Goal: Transaction & Acquisition: Purchase product/service

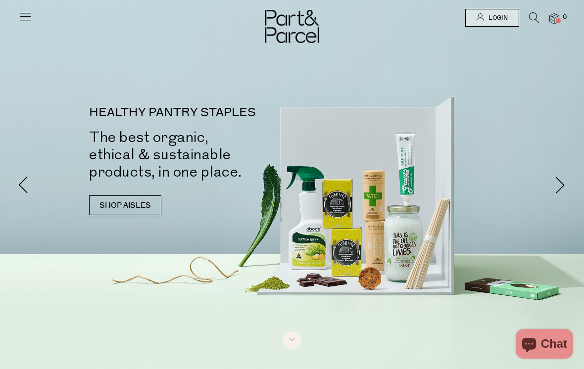
click at [502, 15] on span "Login" at bounding box center [497, 18] width 22 height 8
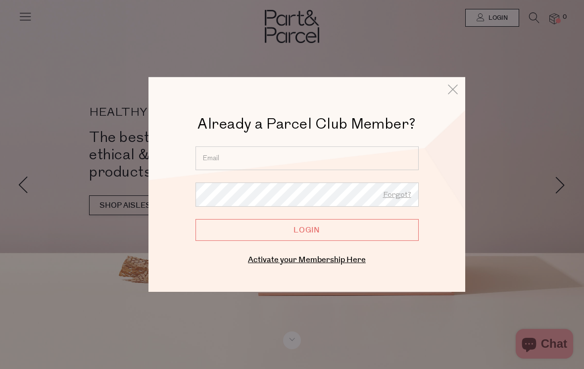
click at [394, 155] on input "email" at bounding box center [306, 158] width 223 height 24
type input "lizzyparoz@gmail.com"
click at [307, 230] on input "Login" at bounding box center [306, 230] width 223 height 22
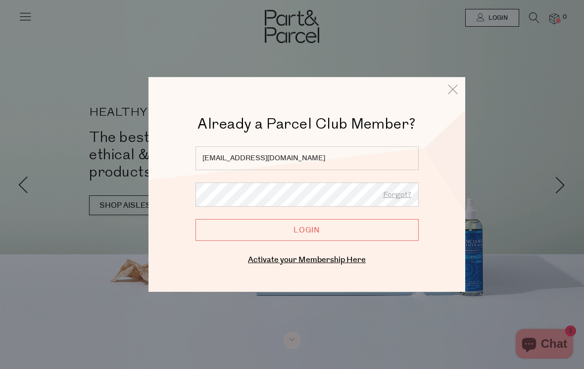
click at [397, 234] on input "Login" at bounding box center [306, 230] width 223 height 22
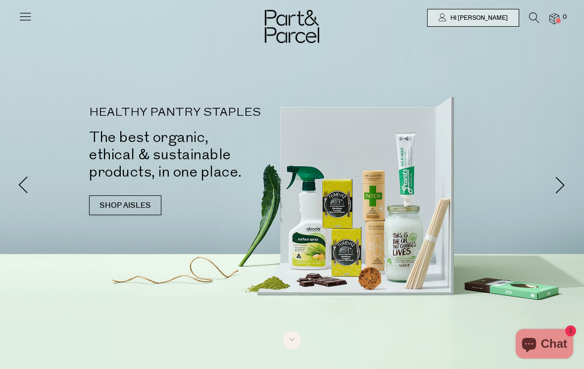
click at [537, 19] on icon at bounding box center [534, 17] width 10 height 11
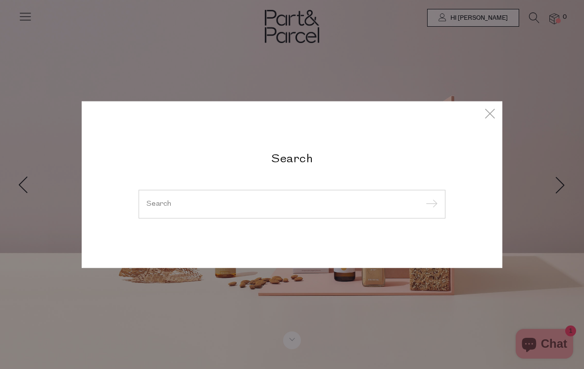
click at [334, 206] on input "search" at bounding box center [291, 203] width 291 height 7
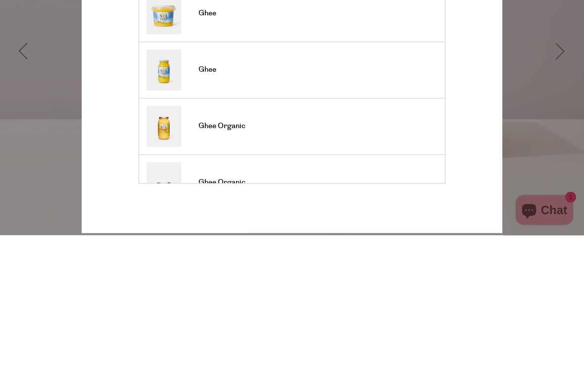
type input "S"
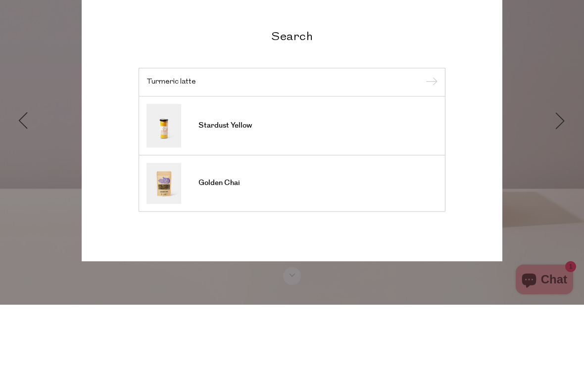
type input "Turmeric latte"
click at [429, 139] on input "submit" at bounding box center [429, 146] width 15 height 15
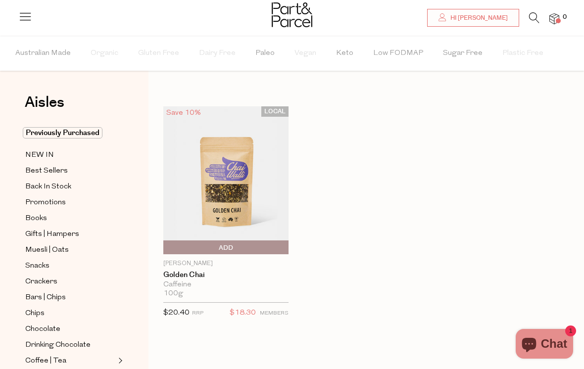
scroll to position [5, 0]
click at [529, 23] on icon at bounding box center [534, 17] width 10 height 11
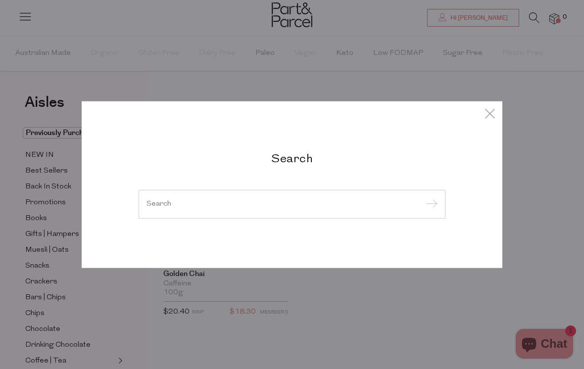
click at [424, 199] on input "submit" at bounding box center [429, 204] width 15 height 15
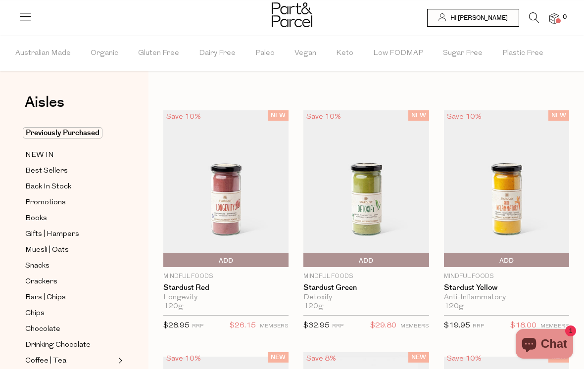
click at [533, 16] on icon at bounding box center [534, 17] width 10 height 11
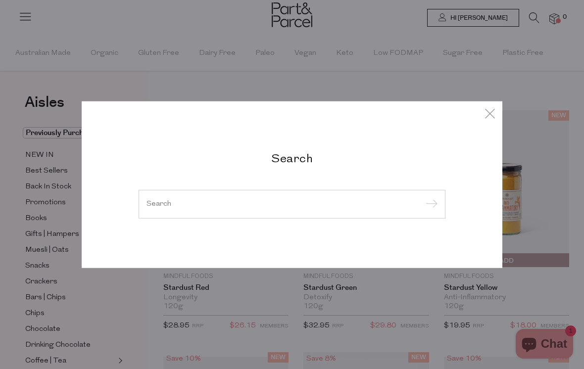
click at [496, 71] on div "Search" at bounding box center [292, 184] width 480 height 369
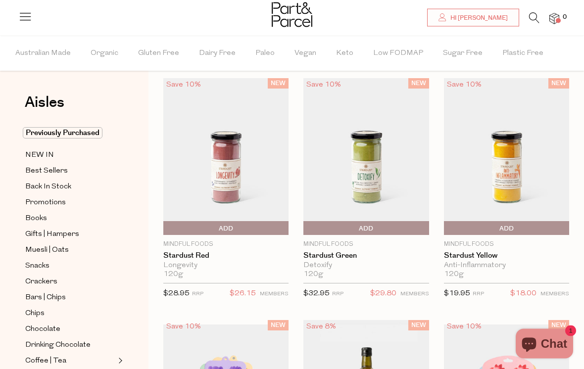
scroll to position [30, 0]
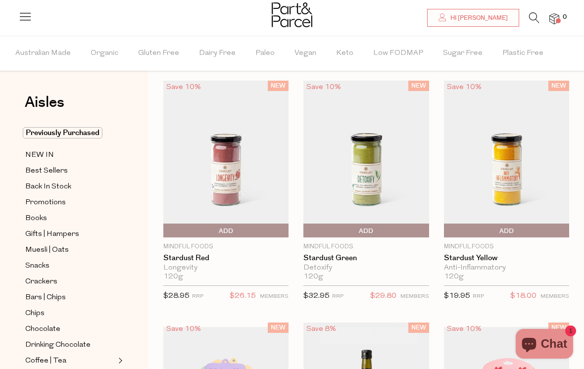
click at [534, 13] on icon at bounding box center [534, 17] width 10 height 11
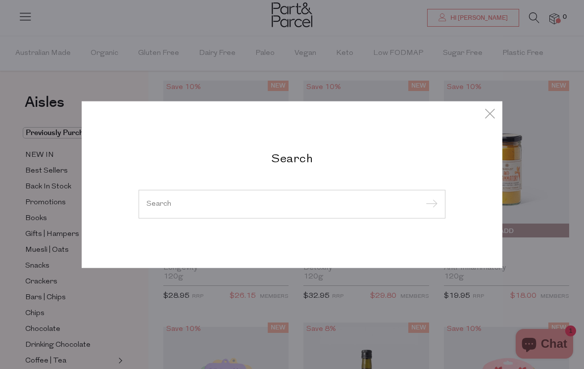
click at [372, 206] on input "search" at bounding box center [291, 203] width 291 height 7
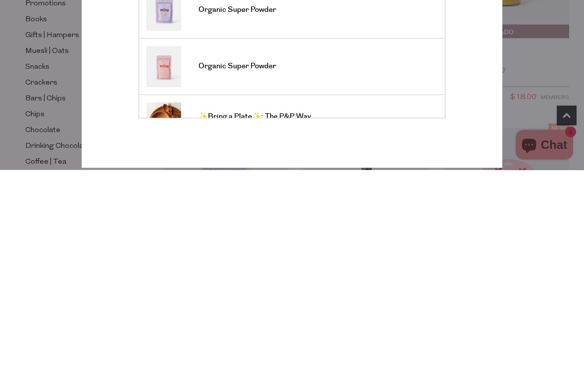
scroll to position [230, 0]
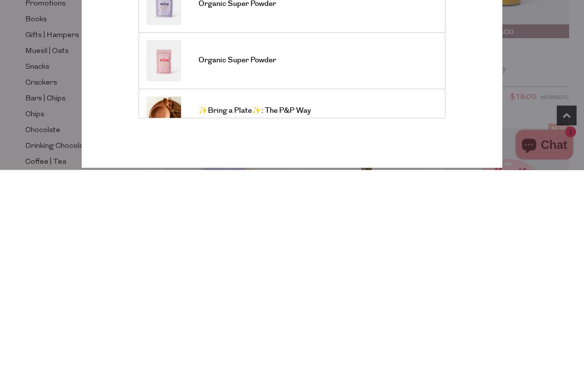
type input "Mt wilder"
click at [429, 98] on input "submit" at bounding box center [429, 105] width 15 height 15
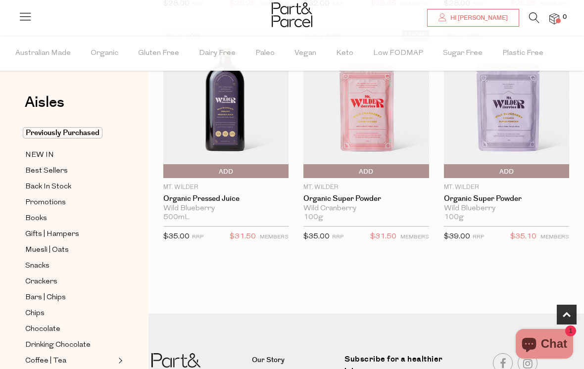
scroll to position [319, 0]
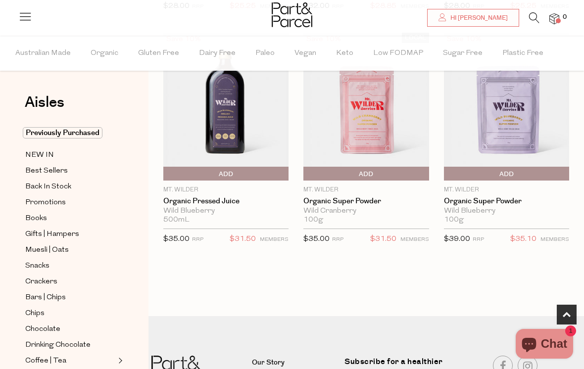
click at [530, 169] on span "Add To Parcel" at bounding box center [506, 174] width 120 height 15
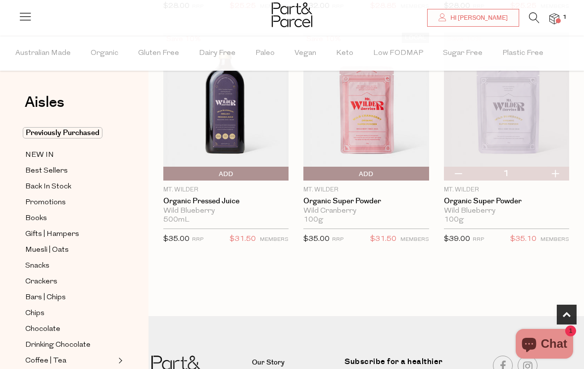
click at [234, 179] on span "Add To Parcel" at bounding box center [226, 174] width 120 height 15
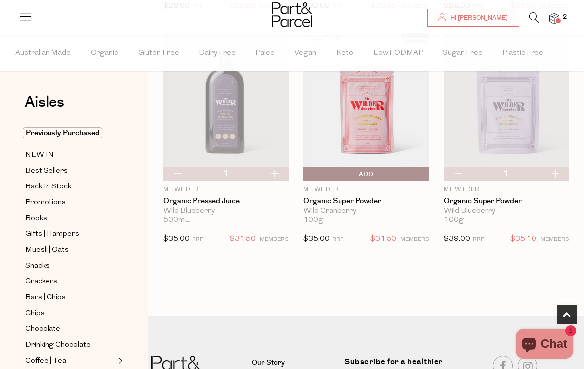
click at [532, 12] on icon at bounding box center [534, 17] width 10 height 11
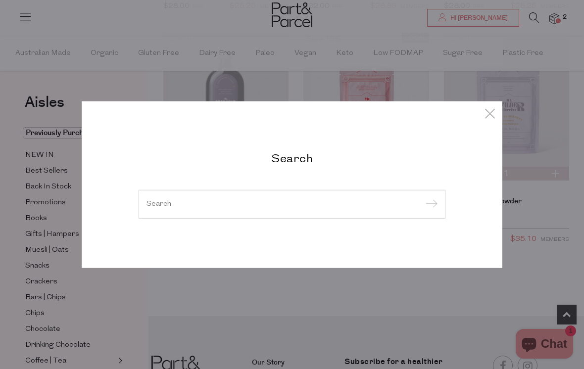
click at [382, 200] on input "search" at bounding box center [291, 203] width 291 height 7
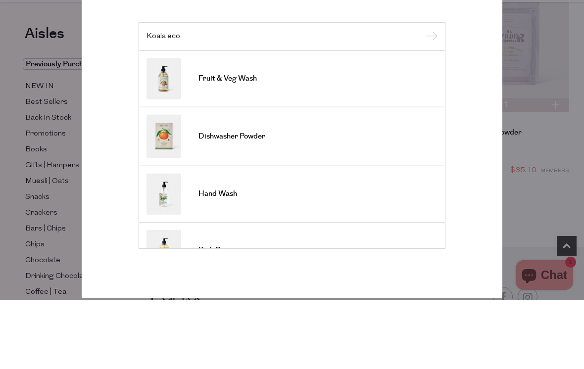
type input "Koala eco"
click at [400, 127] on link "Fruit & Veg Wash" at bounding box center [291, 147] width 291 height 41
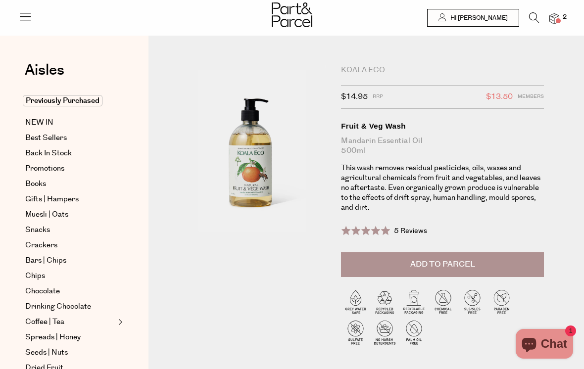
click at [470, 256] on button "Add to Parcel" at bounding box center [442, 264] width 203 height 25
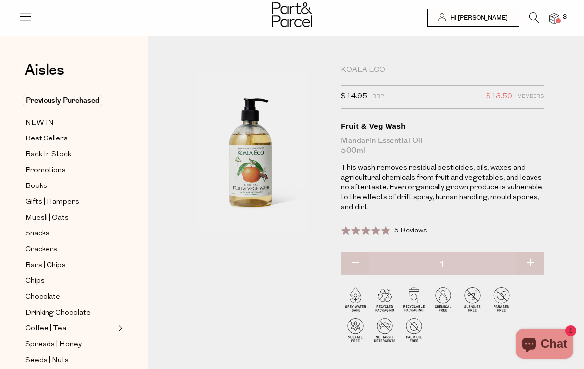
click at [529, 25] on link at bounding box center [534, 20] width 10 height 10
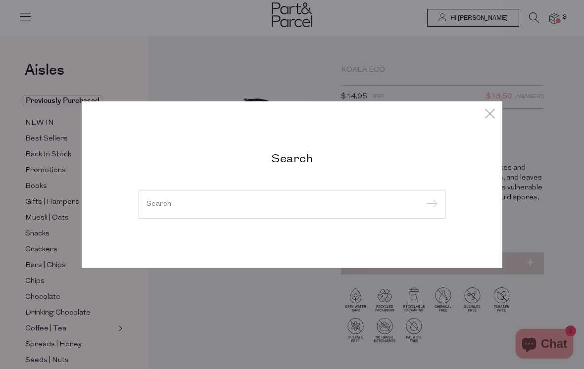
click at [333, 207] on input "search" at bounding box center [291, 203] width 291 height 7
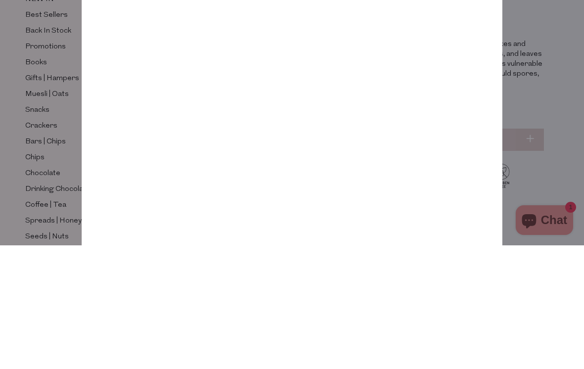
type input "Chips"
click at [429, 81] on input "submit" at bounding box center [429, 88] width 15 height 15
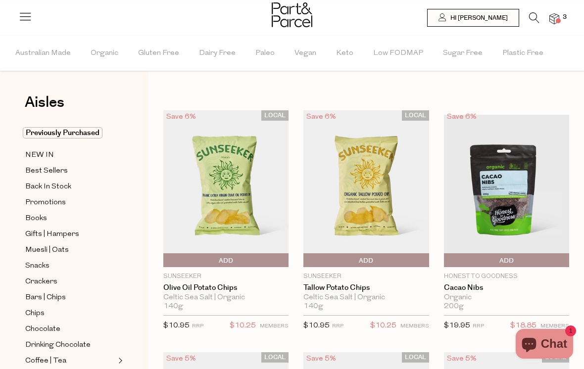
click at [409, 257] on span "Add To Parcel" at bounding box center [366, 260] width 120 height 15
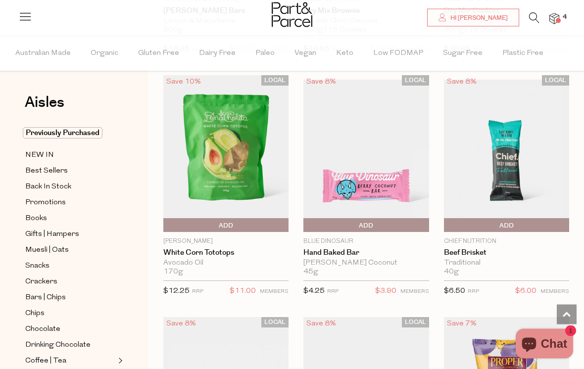
scroll to position [751, 0]
click at [252, 222] on span "Add To Parcel" at bounding box center [226, 225] width 120 height 15
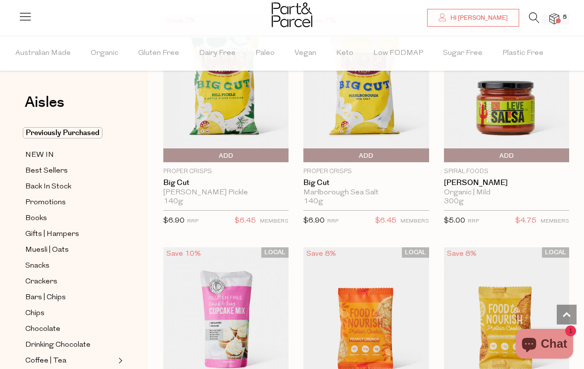
scroll to position [3383, 0]
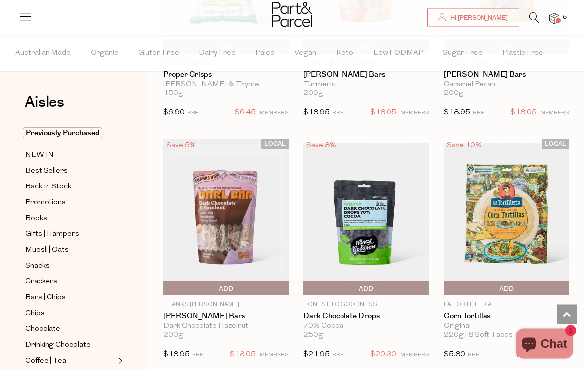
scroll to position [4913, 0]
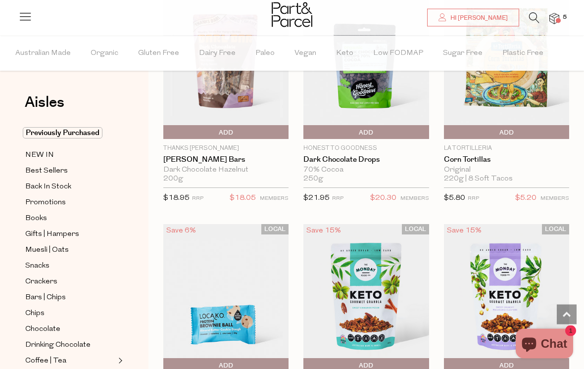
click at [416, 126] on span "Add To Parcel" at bounding box center [366, 133] width 120 height 15
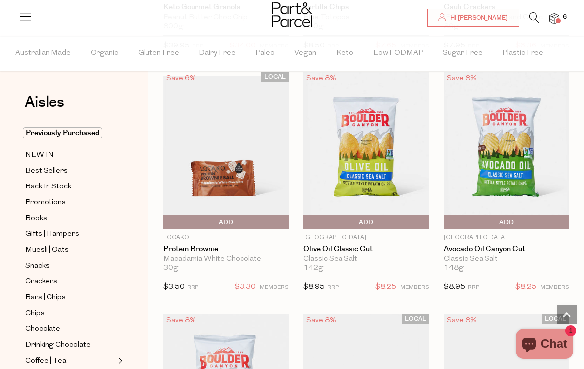
scroll to position [5681, 0]
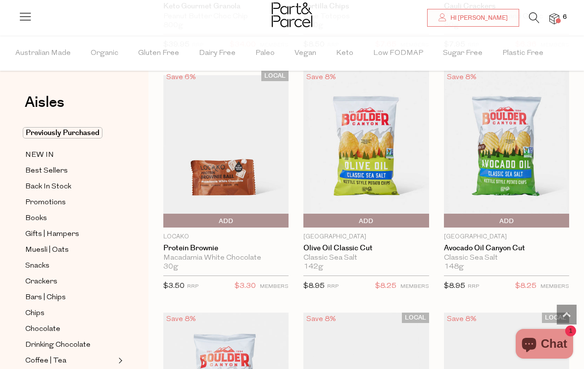
click at [406, 214] on span "Add To Parcel" at bounding box center [366, 221] width 120 height 15
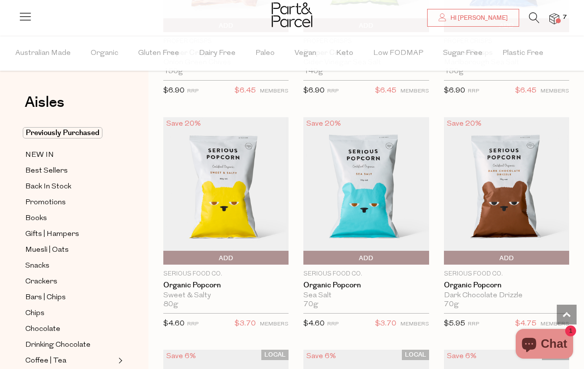
scroll to position [6825, 0]
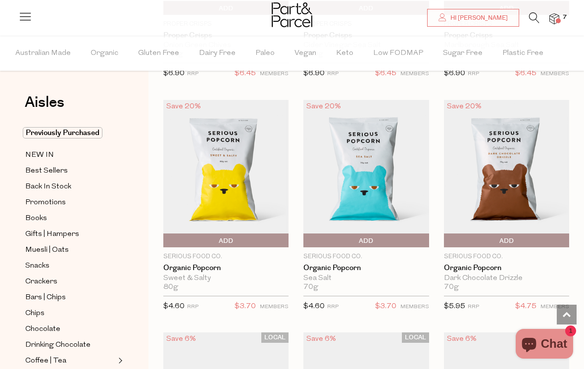
click at [534, 14] on icon at bounding box center [534, 17] width 10 height 11
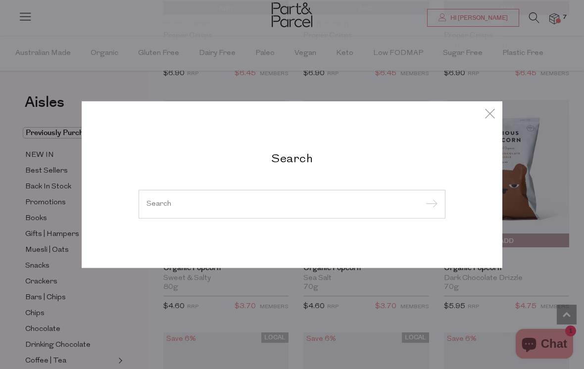
click at [302, 208] on input "search" at bounding box center [291, 203] width 291 height 7
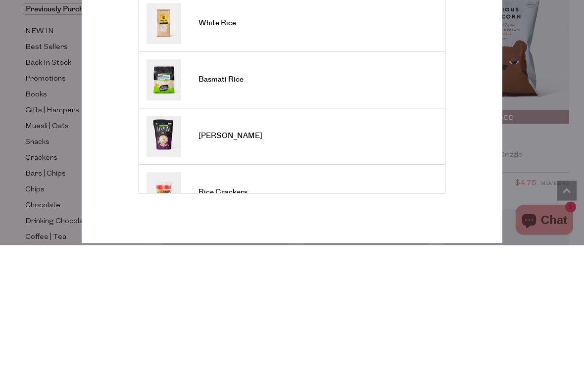
type input "Rice"
click at [429, 98] on input "submit" at bounding box center [429, 105] width 15 height 15
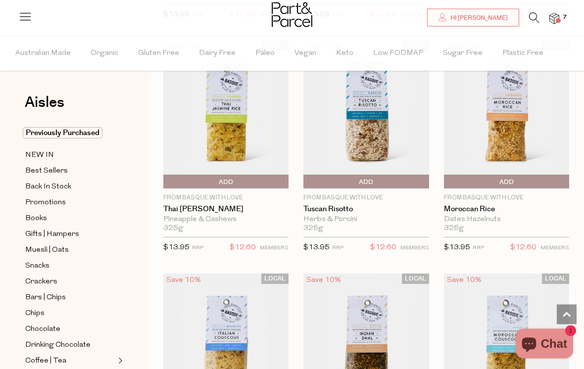
scroll to position [2649, 0]
click at [259, 177] on span "Add To Parcel" at bounding box center [226, 182] width 120 height 15
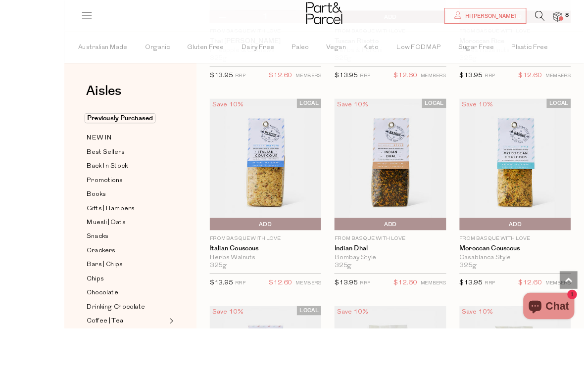
scroll to position [2856, 0]
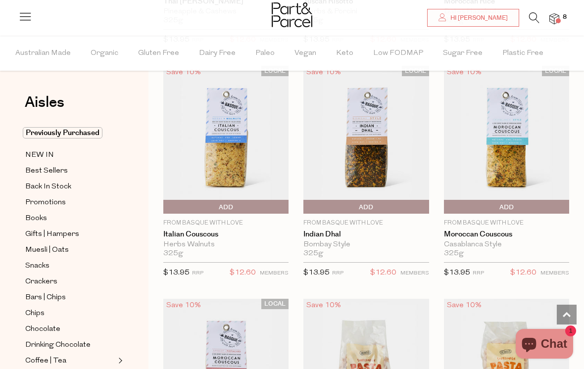
click at [446, 200] on span "Add To Parcel" at bounding box center [446, 207] width 0 height 15
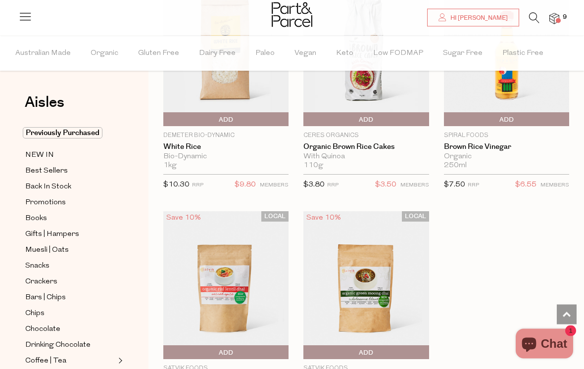
scroll to position [3643, 0]
click at [536, 20] on icon at bounding box center [534, 17] width 10 height 11
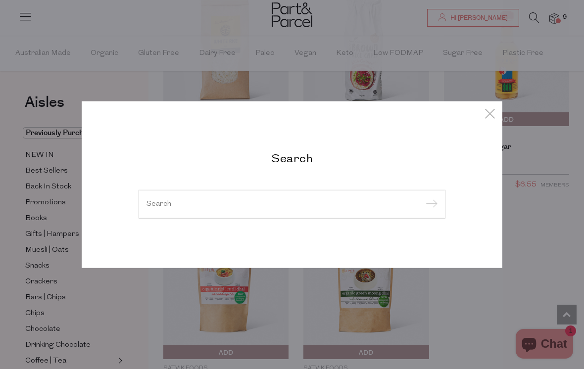
click at [336, 186] on div "Search" at bounding box center [291, 185] width 321 height 68
click at [335, 204] on div at bounding box center [291, 204] width 307 height 29
click at [344, 208] on input "search" at bounding box center [291, 203] width 291 height 7
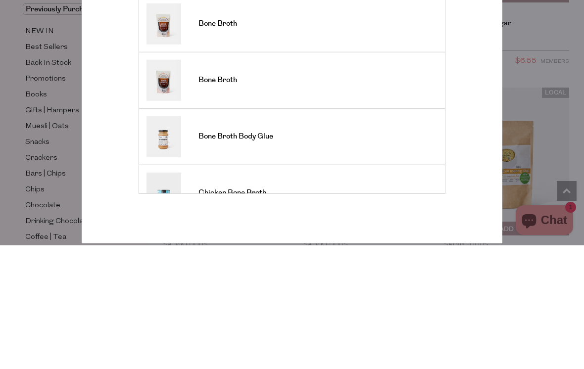
type input "Bone broth"
click at [397, 239] on link "Bone Broth Body Glue" at bounding box center [291, 259] width 291 height 41
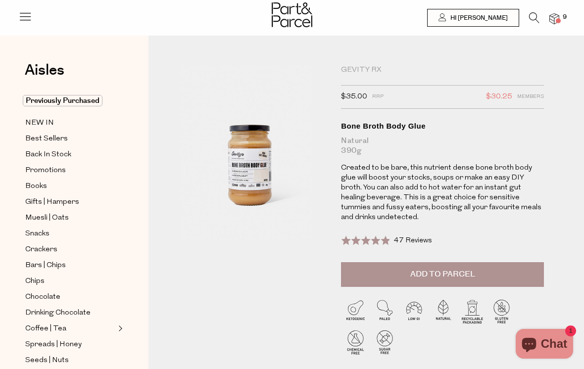
click at [546, 29] on div at bounding box center [292, 16] width 584 height 32
click at [538, 16] on icon at bounding box center [534, 17] width 10 height 11
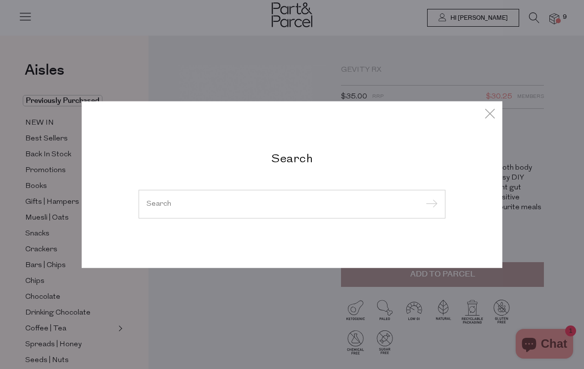
click at [362, 221] on div "Search" at bounding box center [292, 184] width 420 height 167
click at [374, 202] on input "search" at bounding box center [291, 203] width 291 height 7
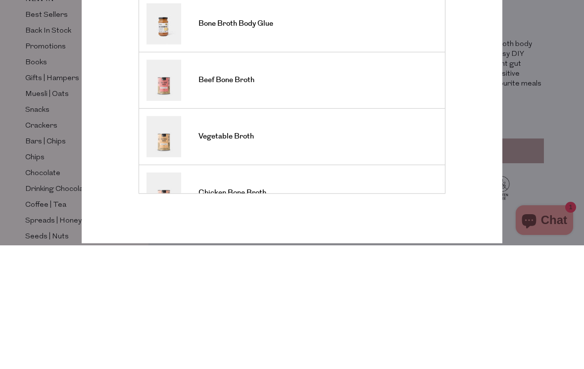
type input "Bone broth rice"
click at [429, 98] on input "submit" at bounding box center [429, 105] width 15 height 15
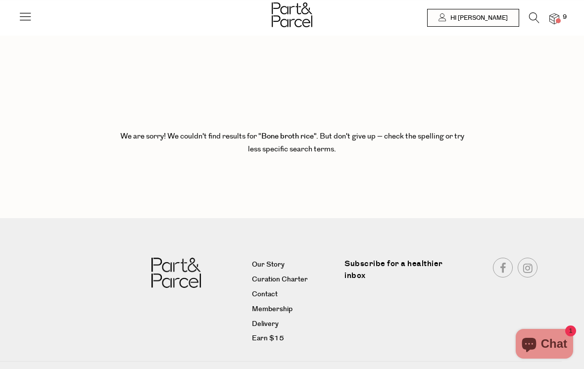
click at [67, 242] on nav "Our Story Curation Charter Contact Membership Delivery Earn $15 Subscribe for a…" at bounding box center [292, 303] width 584 height 170
click at [558, 13] on img at bounding box center [554, 18] width 10 height 11
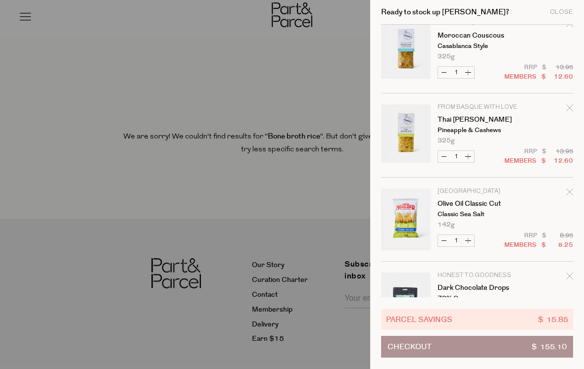
scroll to position [19, 0]
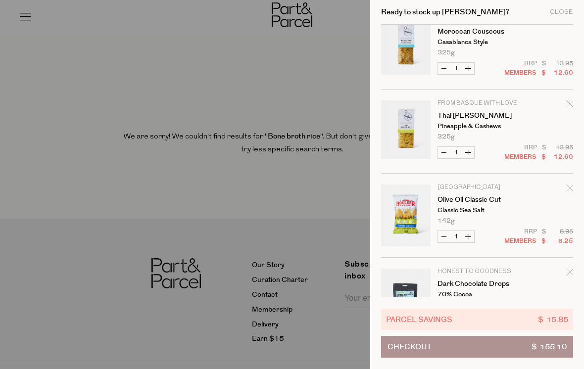
click at [67, 240] on div at bounding box center [292, 184] width 584 height 369
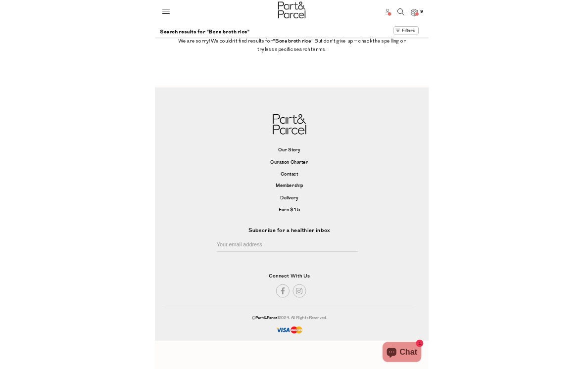
scroll to position [2, 0]
